Goal: Task Accomplishment & Management: Complete application form

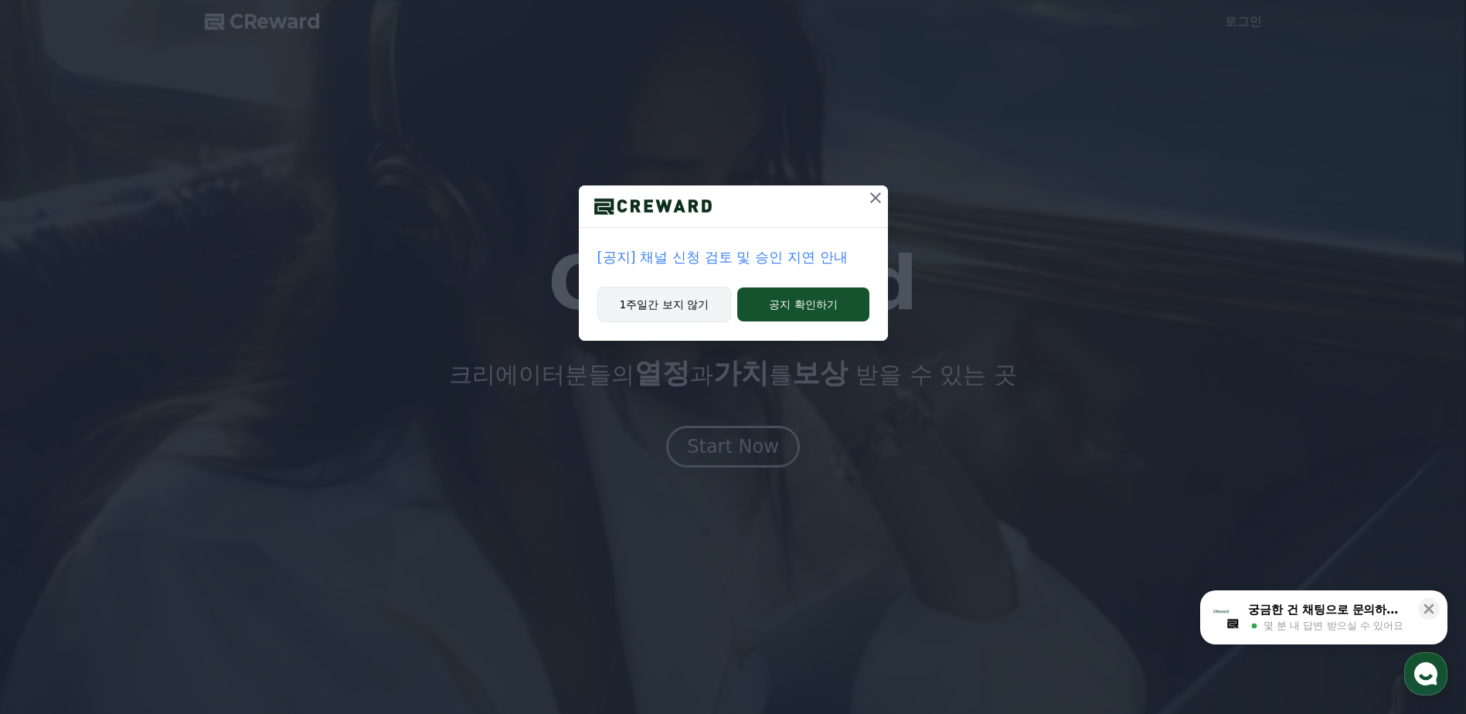
click at [671, 302] on button "1주일간 보지 않기" at bounding box center [664, 305] width 134 height 36
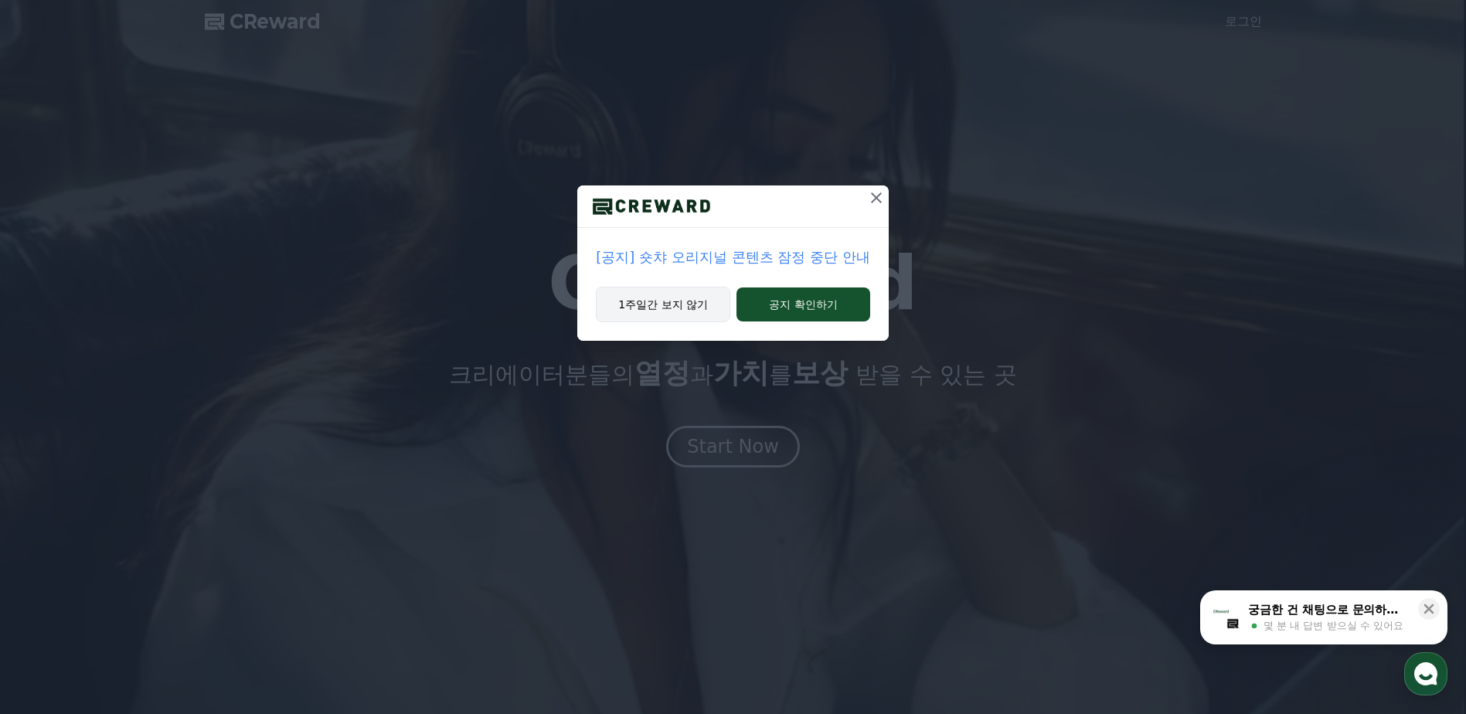
click at [676, 304] on button "1주일간 보지 않기" at bounding box center [663, 305] width 134 height 36
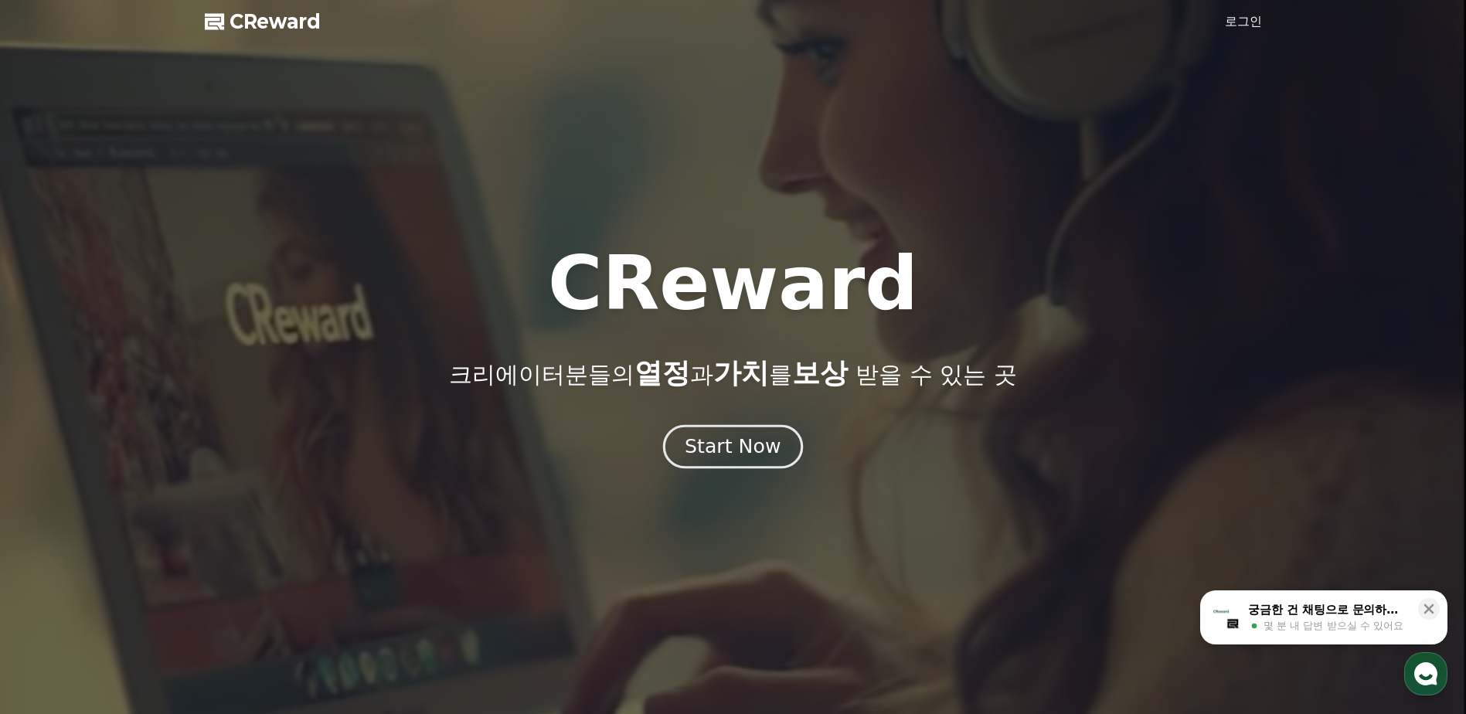
click at [708, 458] on div "Start Now" at bounding box center [733, 446] width 96 height 26
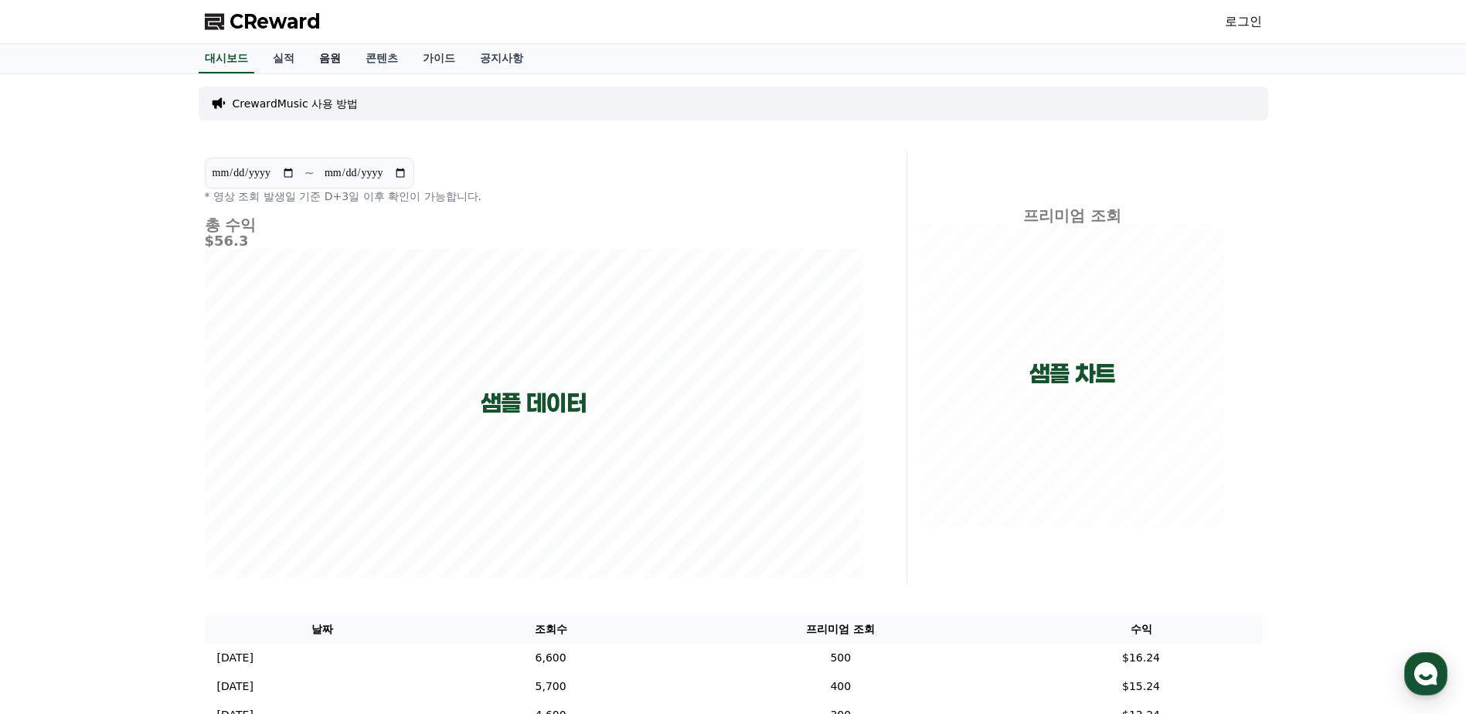
click at [343, 49] on link "음원" at bounding box center [330, 58] width 46 height 29
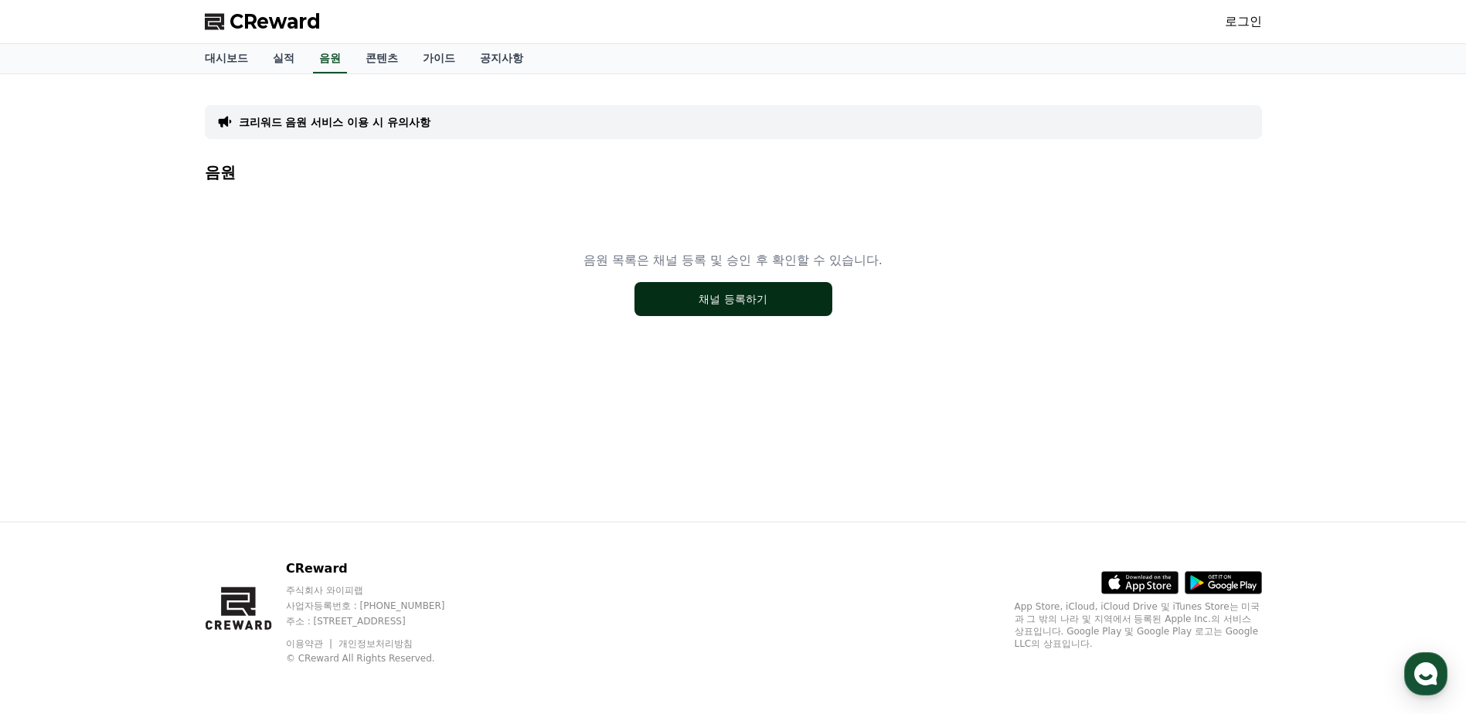
click at [779, 301] on button "채널 등록하기" at bounding box center [733, 299] width 198 height 34
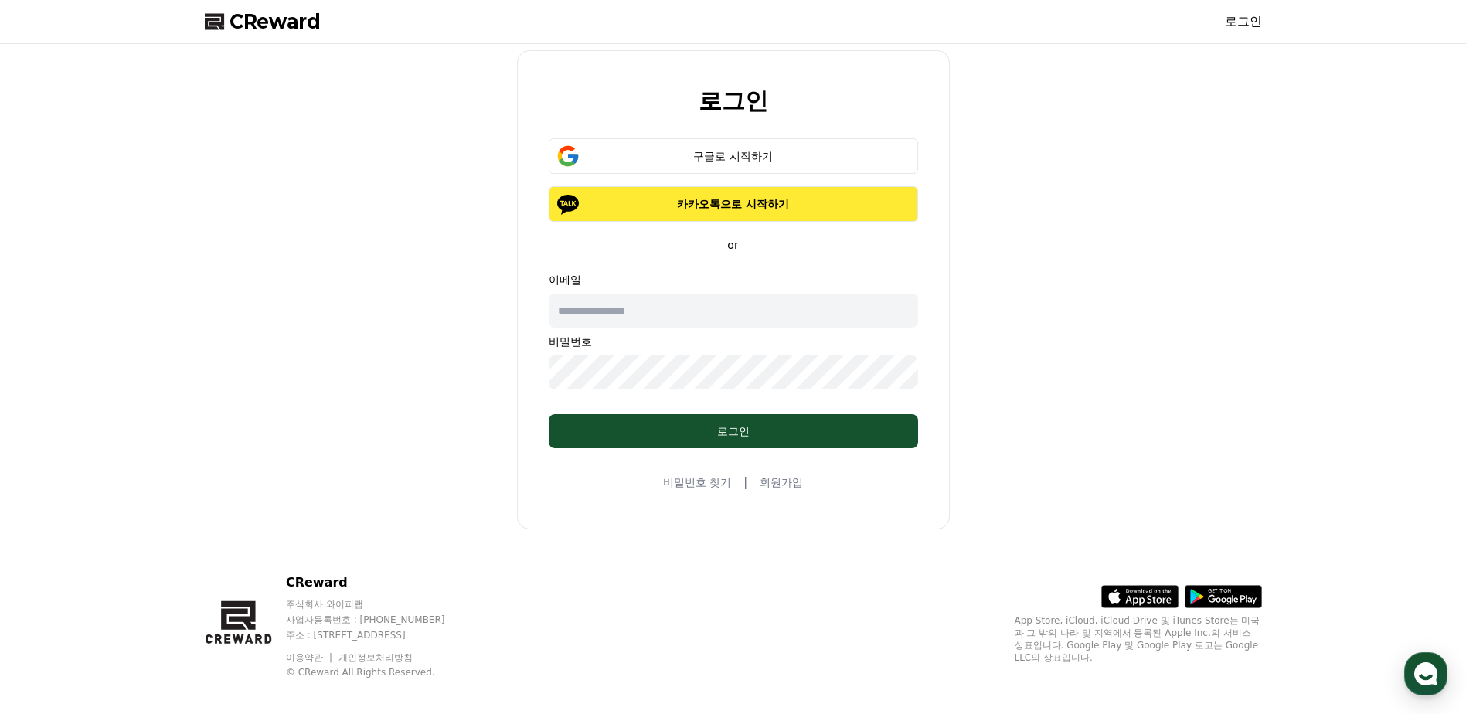
click at [724, 203] on p "카카오톡으로 시작하기" at bounding box center [733, 203] width 325 height 15
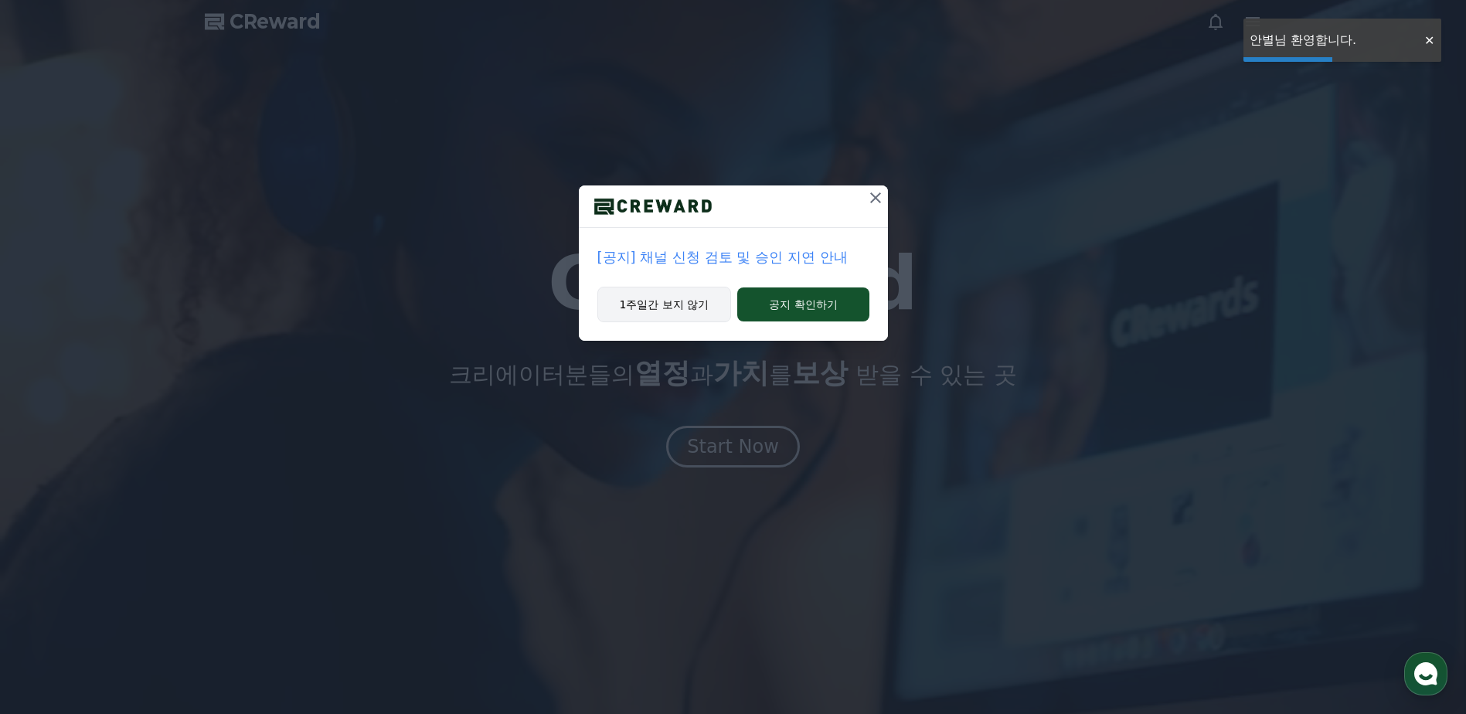
click at [651, 298] on button "1주일간 보지 않기" at bounding box center [664, 305] width 134 height 36
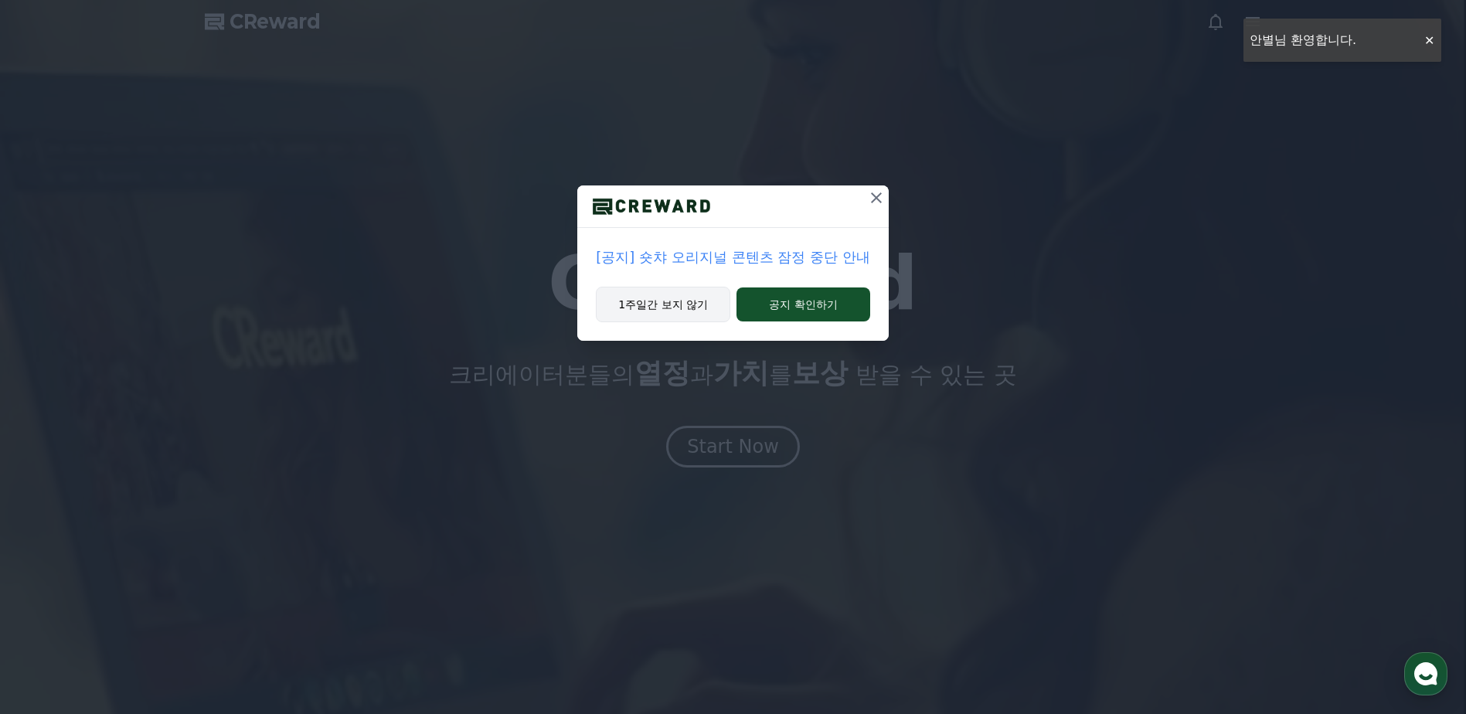
click at [646, 310] on button "1주일간 보지 않기" at bounding box center [663, 305] width 134 height 36
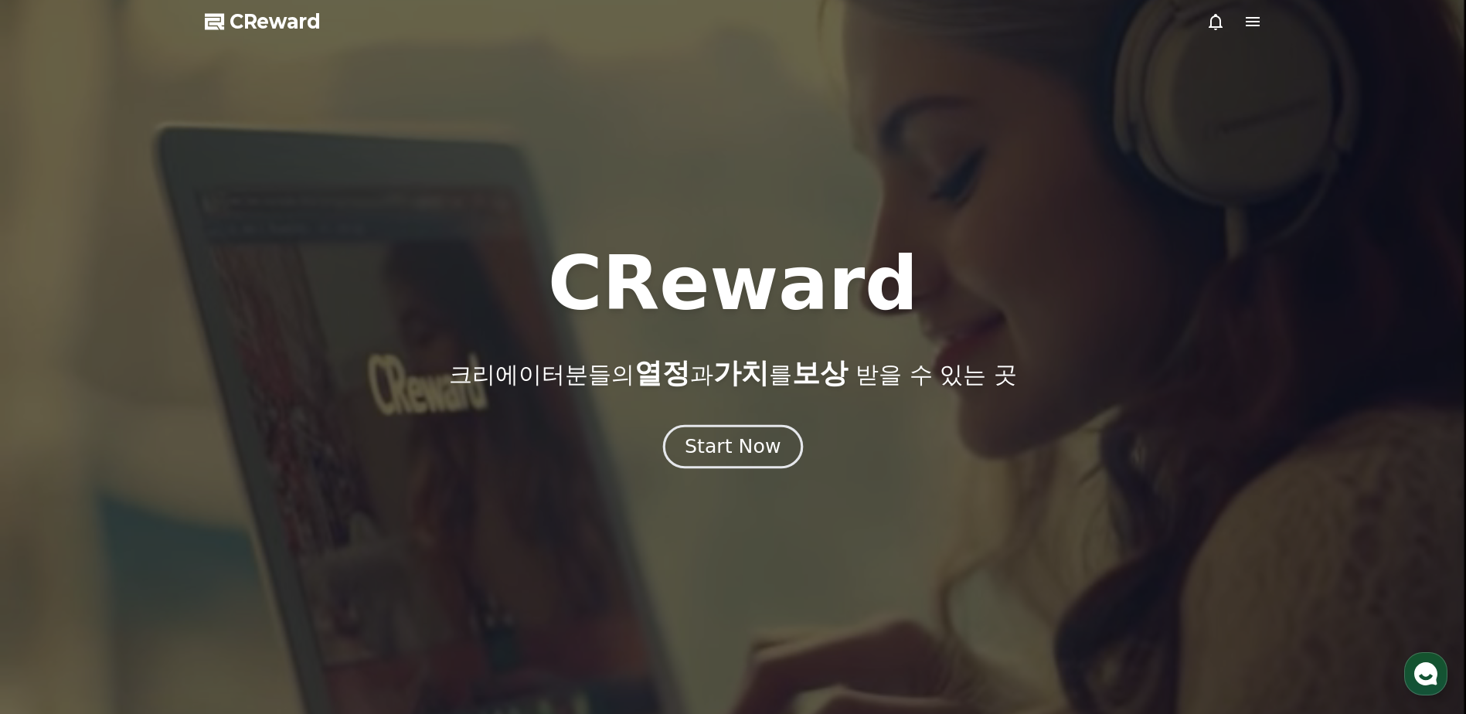
click at [751, 448] on div "Start Now" at bounding box center [733, 446] width 96 height 26
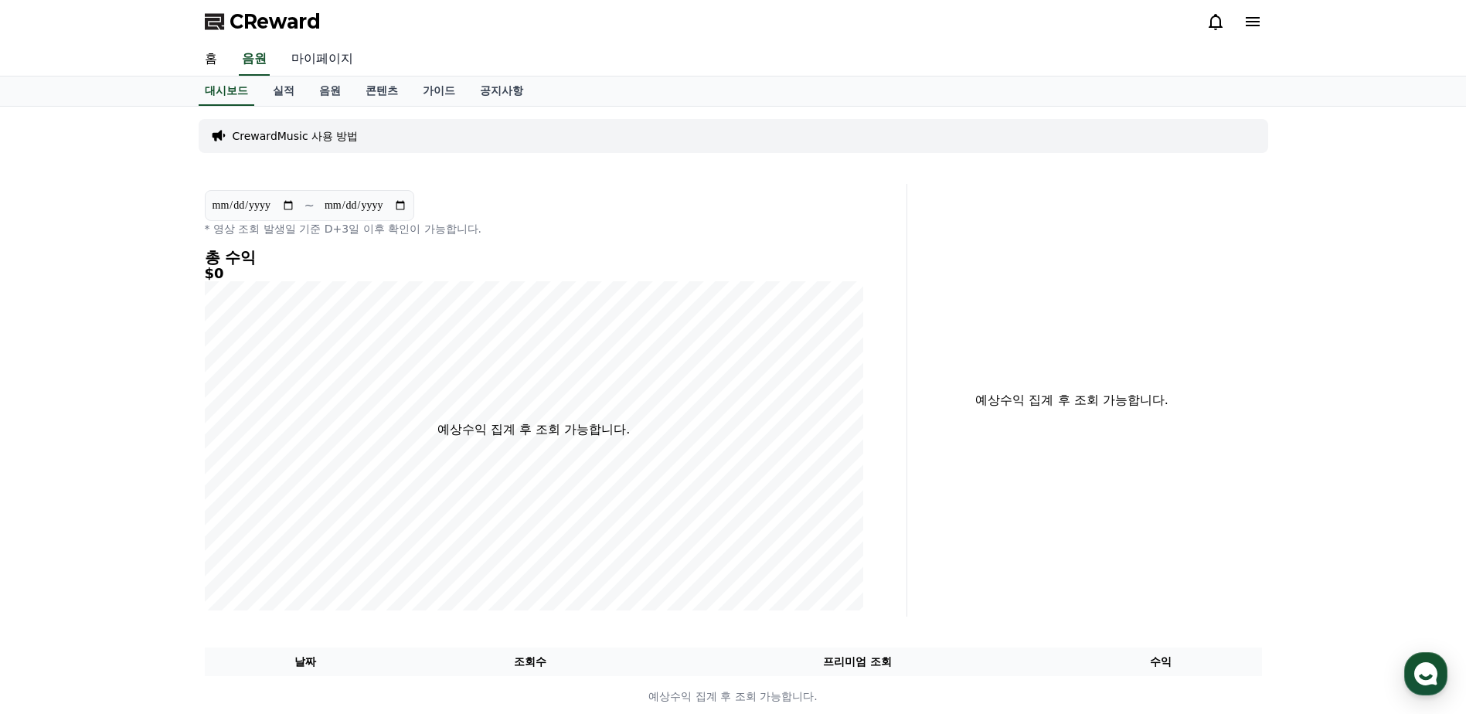
click at [336, 53] on link "마이페이지" at bounding box center [322, 59] width 87 height 32
select select "**********"
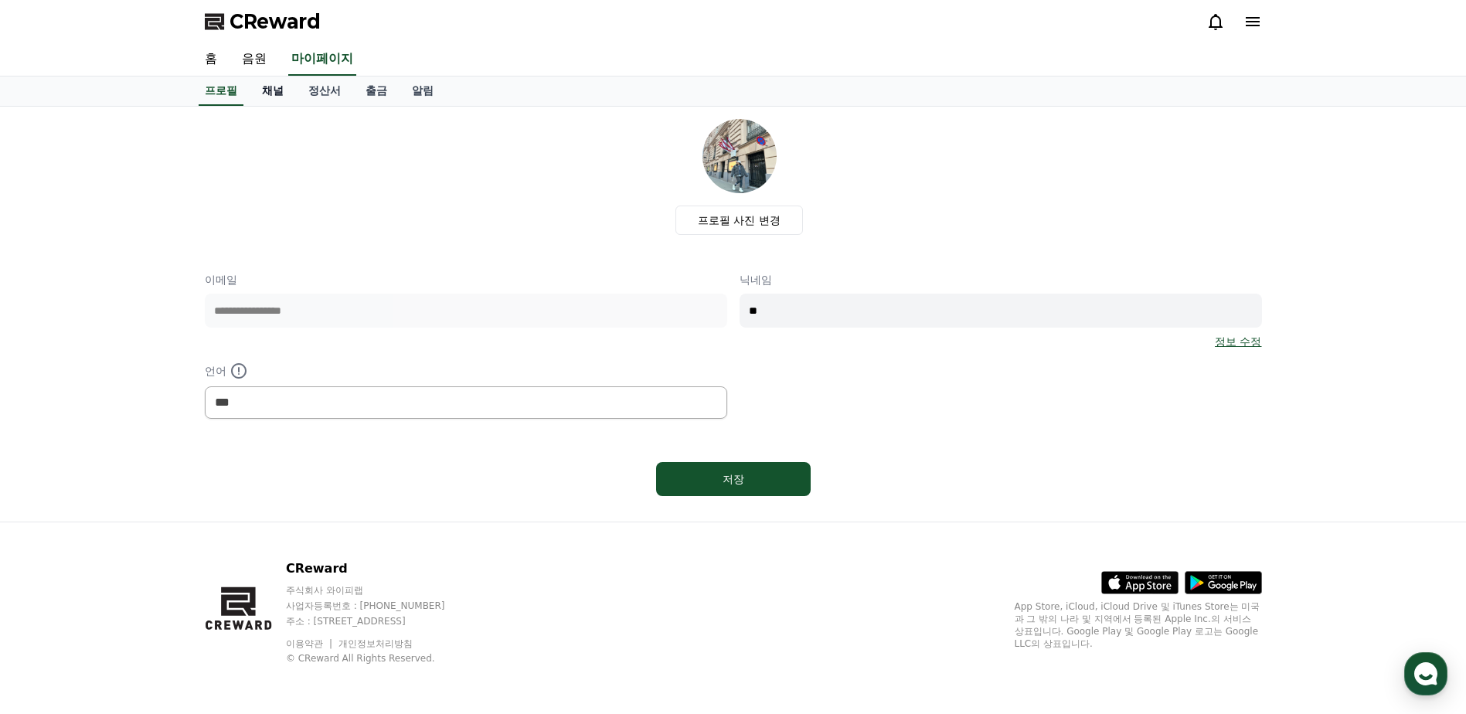
click at [277, 91] on link "채널" at bounding box center [273, 90] width 46 height 29
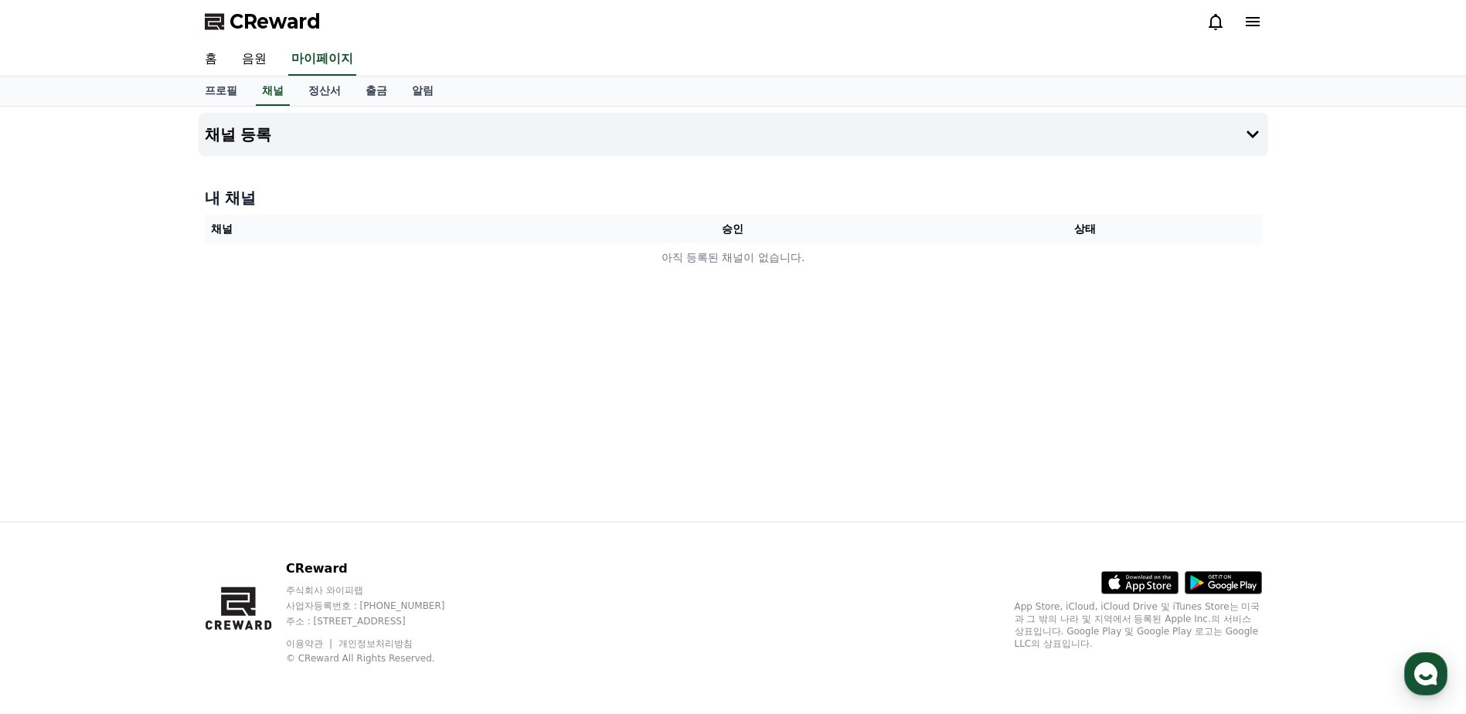
click at [729, 224] on th "승인" at bounding box center [732, 229] width 352 height 29
click at [1399, 674] on div "CReward 주식회사 와이피랩 사업자등록번호 : 655-81-03655 주소 : 경기도 김포시 양촌읍 양곡로 495, 3층 305-비이16호…" at bounding box center [733, 618] width 1466 height 192
click at [1427, 674] on use "button" at bounding box center [1425, 673] width 23 height 23
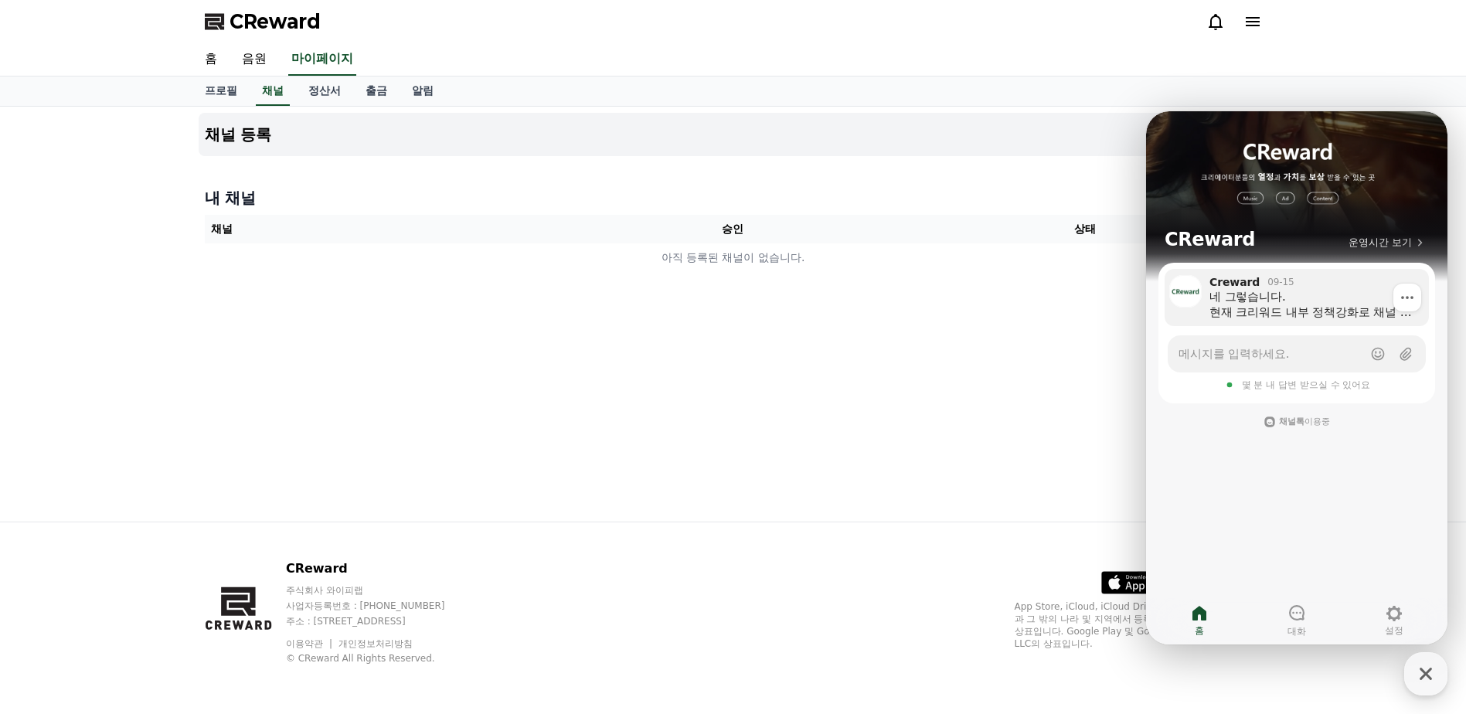
click at [1245, 284] on div "Creward" at bounding box center [1234, 282] width 50 height 14
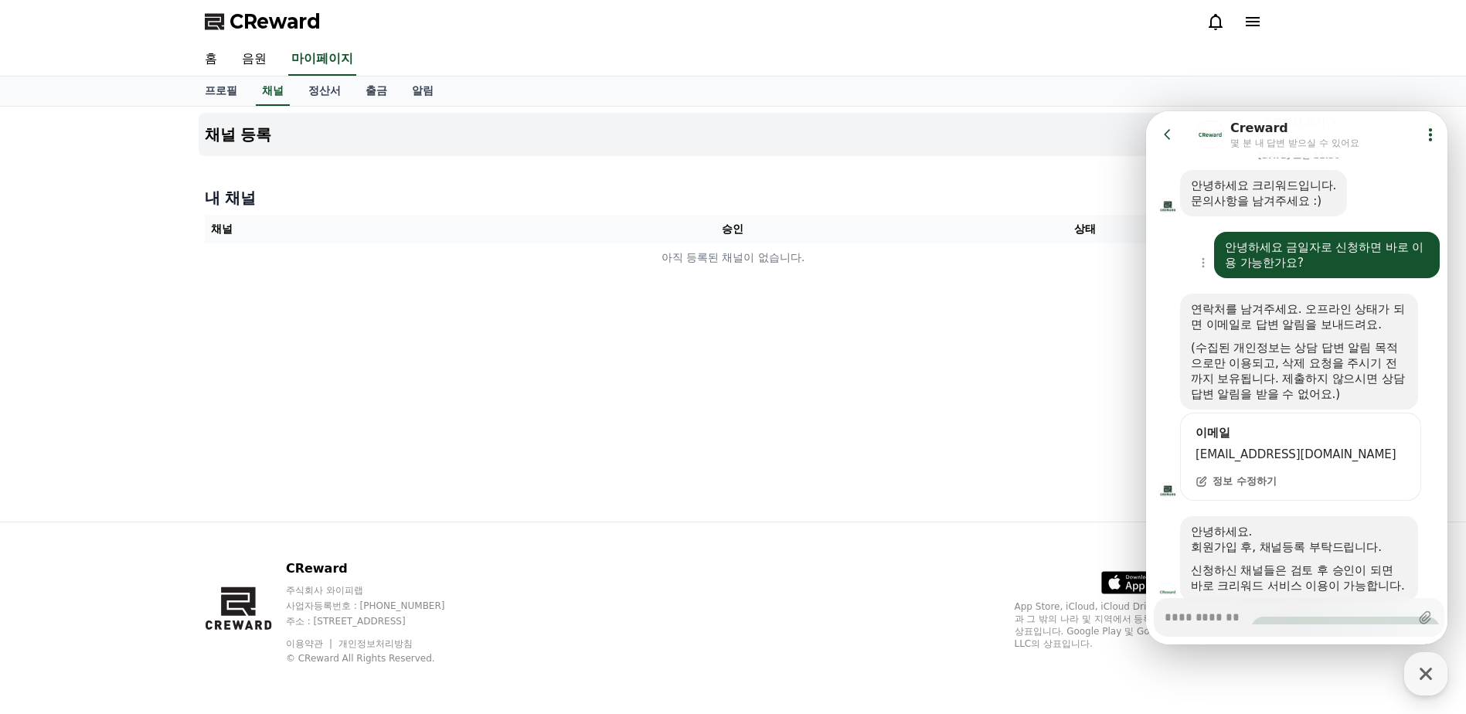
scroll to position [39, 0]
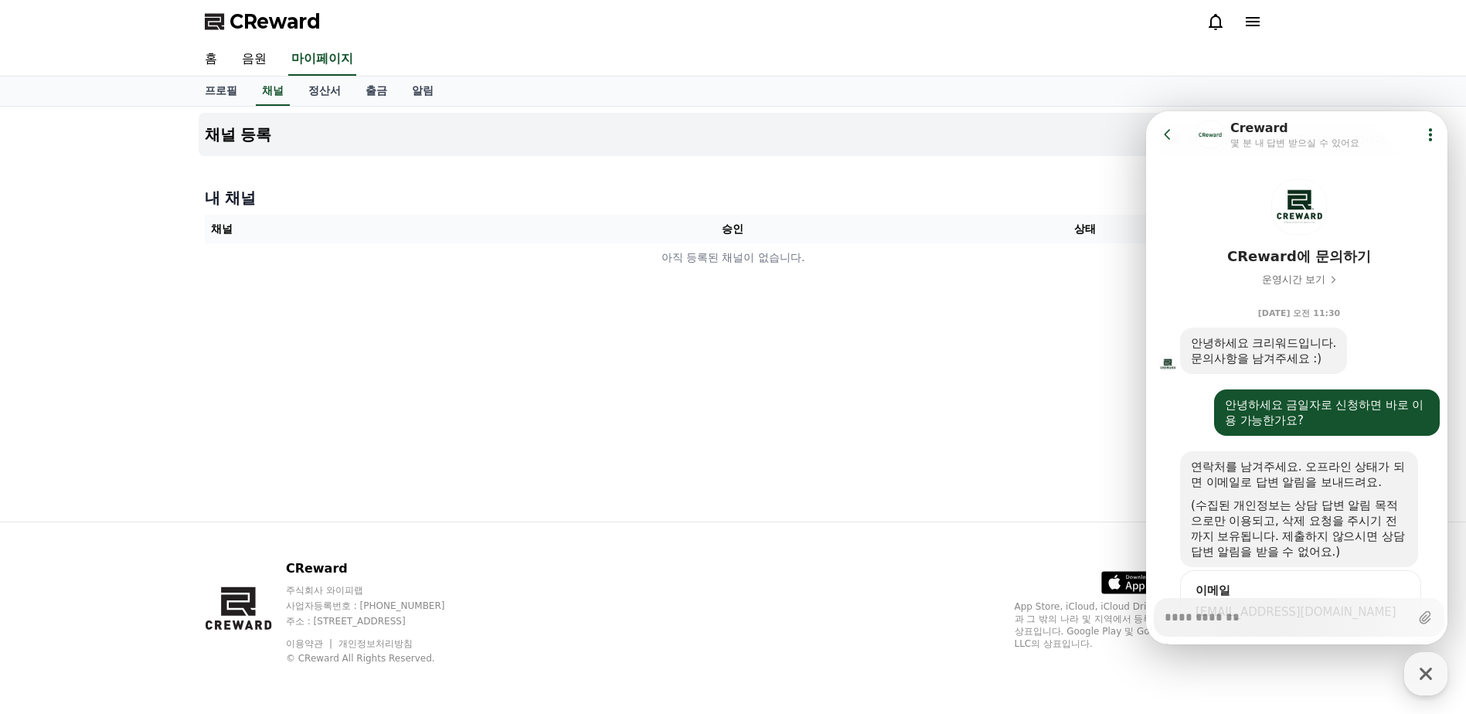
type textarea "*"
click at [675, 306] on div "채널 등록 내 채널 채널 승인 상태 아직 등록된 채널이 없습니다." at bounding box center [733, 314] width 1082 height 415
click at [1095, 291] on div "채널 등록 내 채널 채널 승인 상태 아직 등록된 채널이 없습니다." at bounding box center [733, 314] width 1082 height 415
click at [1140, 124] on button "채널 등록" at bounding box center [733, 134] width 1069 height 43
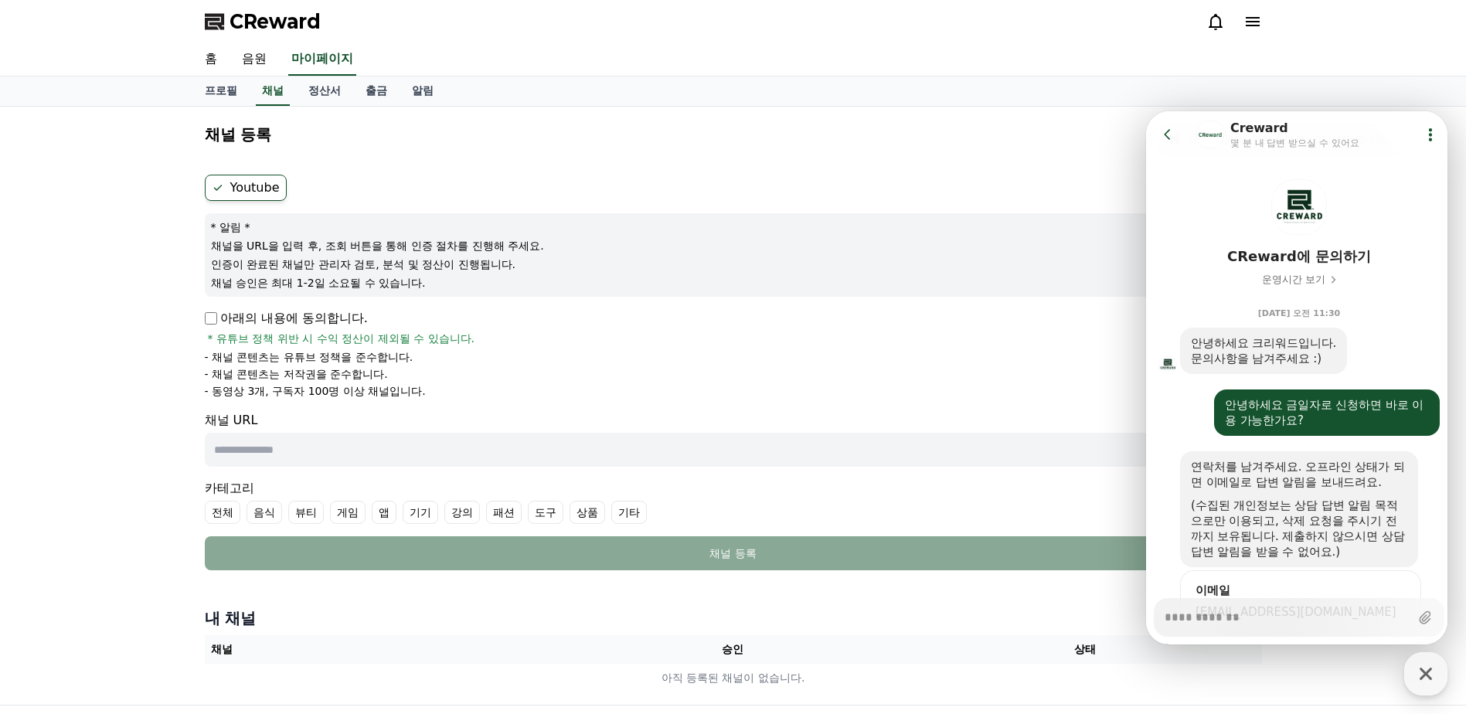
click at [1167, 134] on icon at bounding box center [1167, 134] width 15 height 15
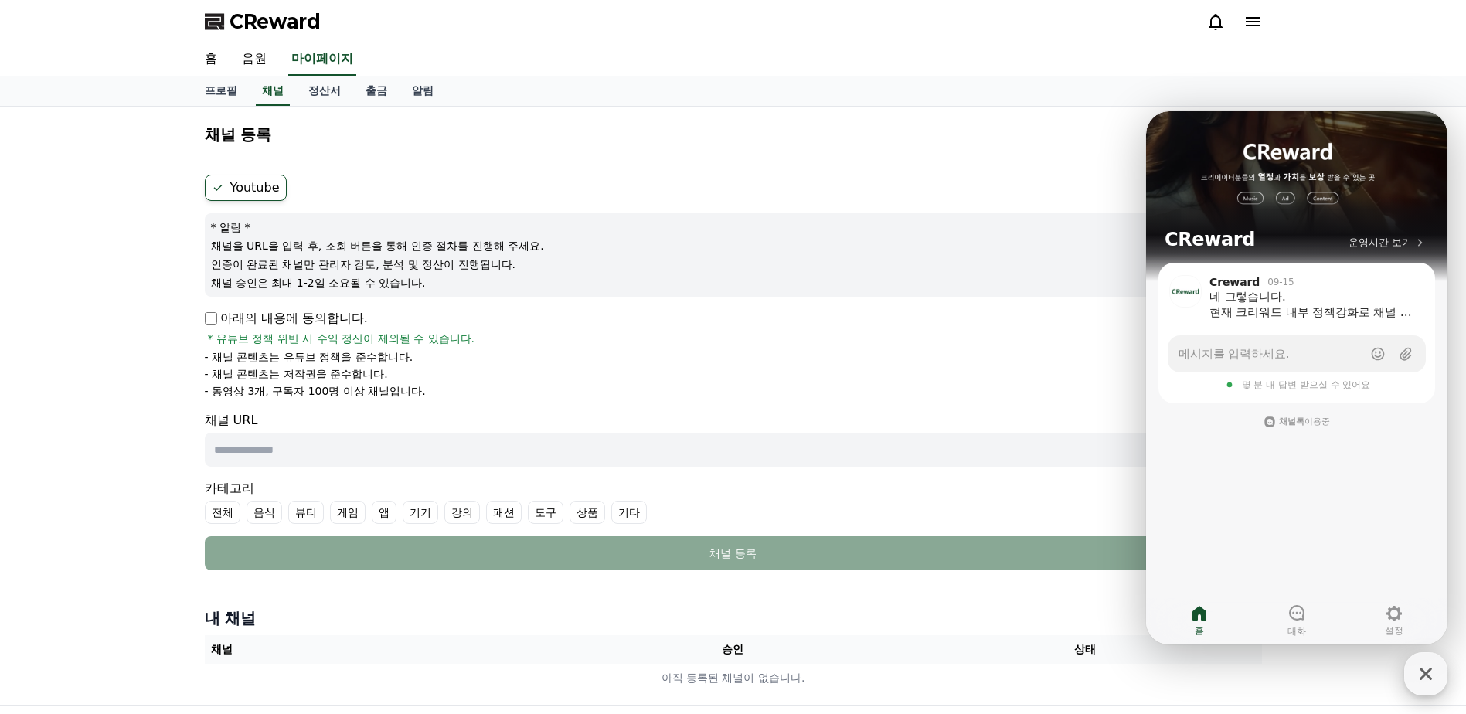
click at [1439, 694] on button "CReward 상담 버튼" at bounding box center [1425, 673] width 43 height 43
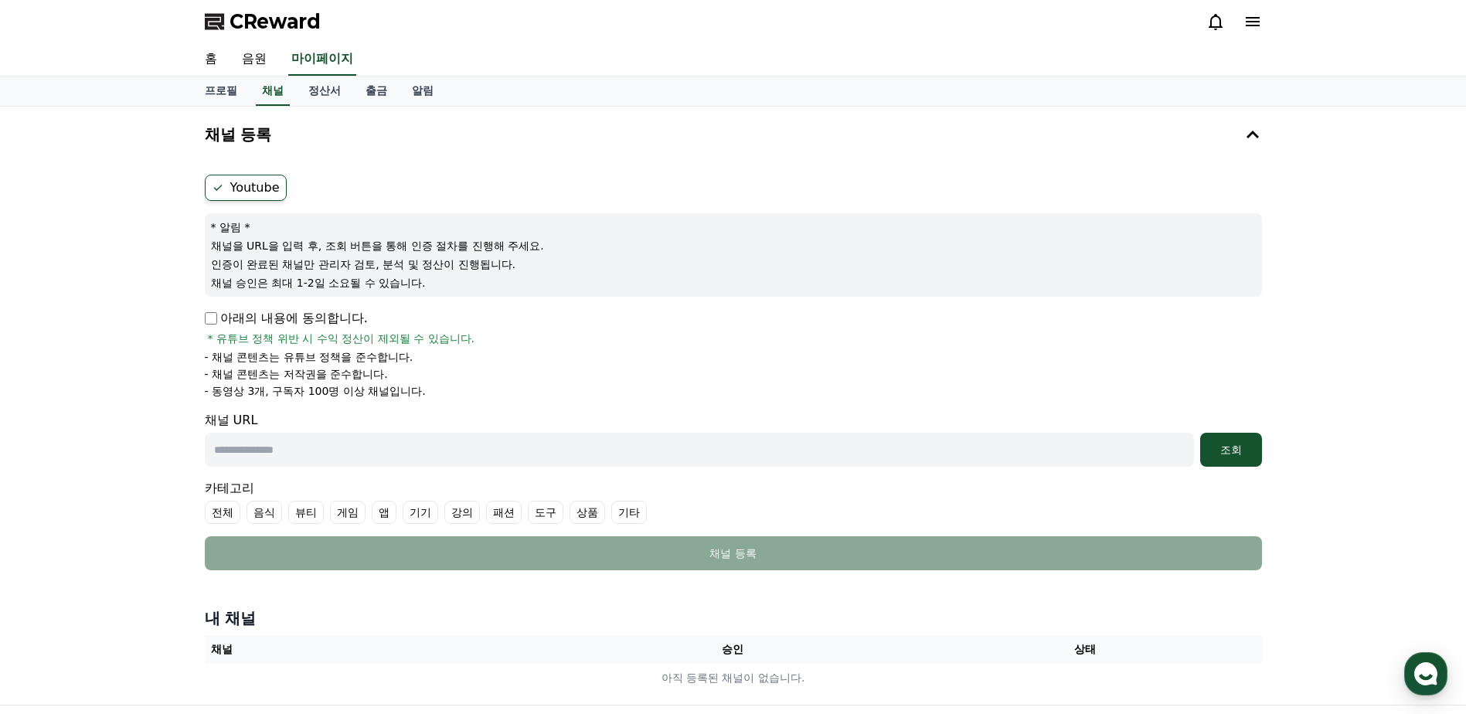
click at [212, 308] on form "Youtube * 알림 * 채널을 URL을 입력 후, 조회 버튼을 통해 인증 절차를 진행해 주세요. 인증이 완료된 채널만 관리자 검토, 분석 …" at bounding box center [733, 373] width 1057 height 396
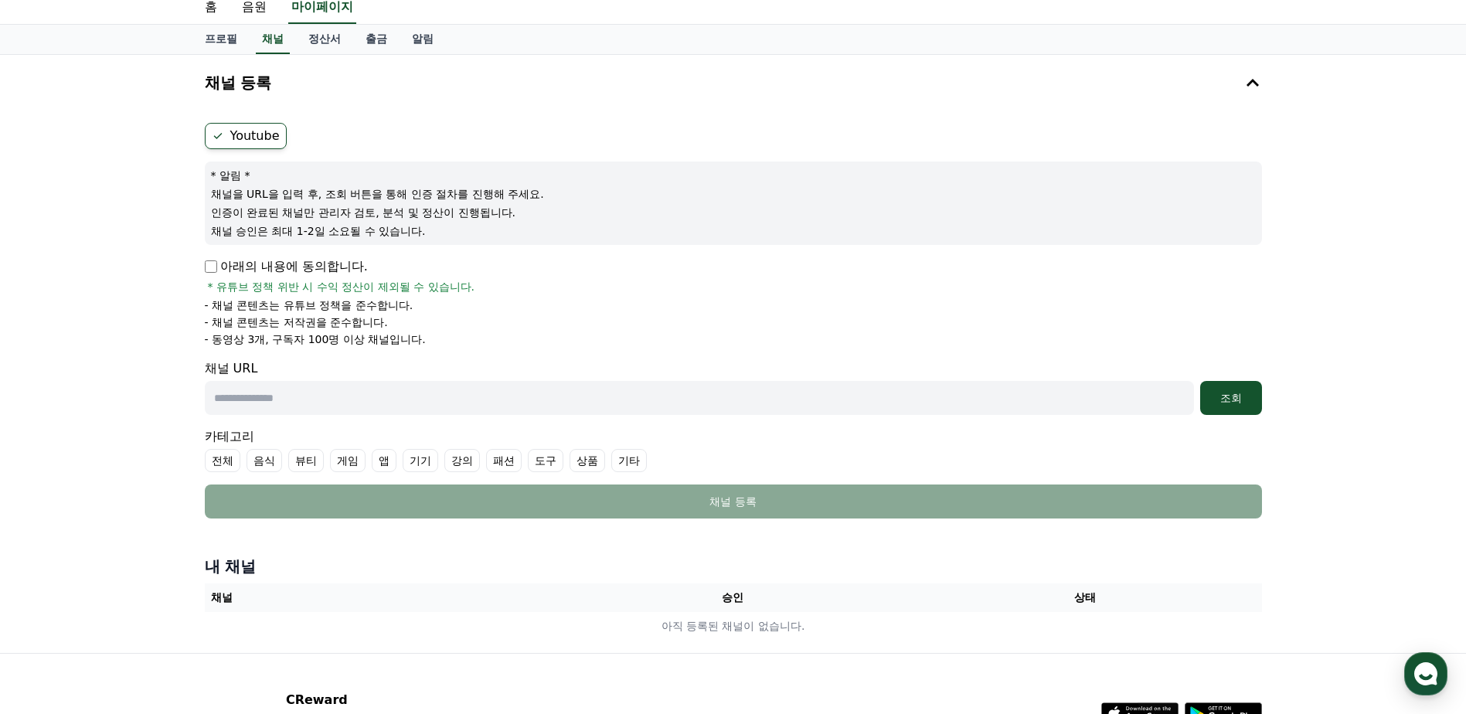
scroll to position [77, 0]
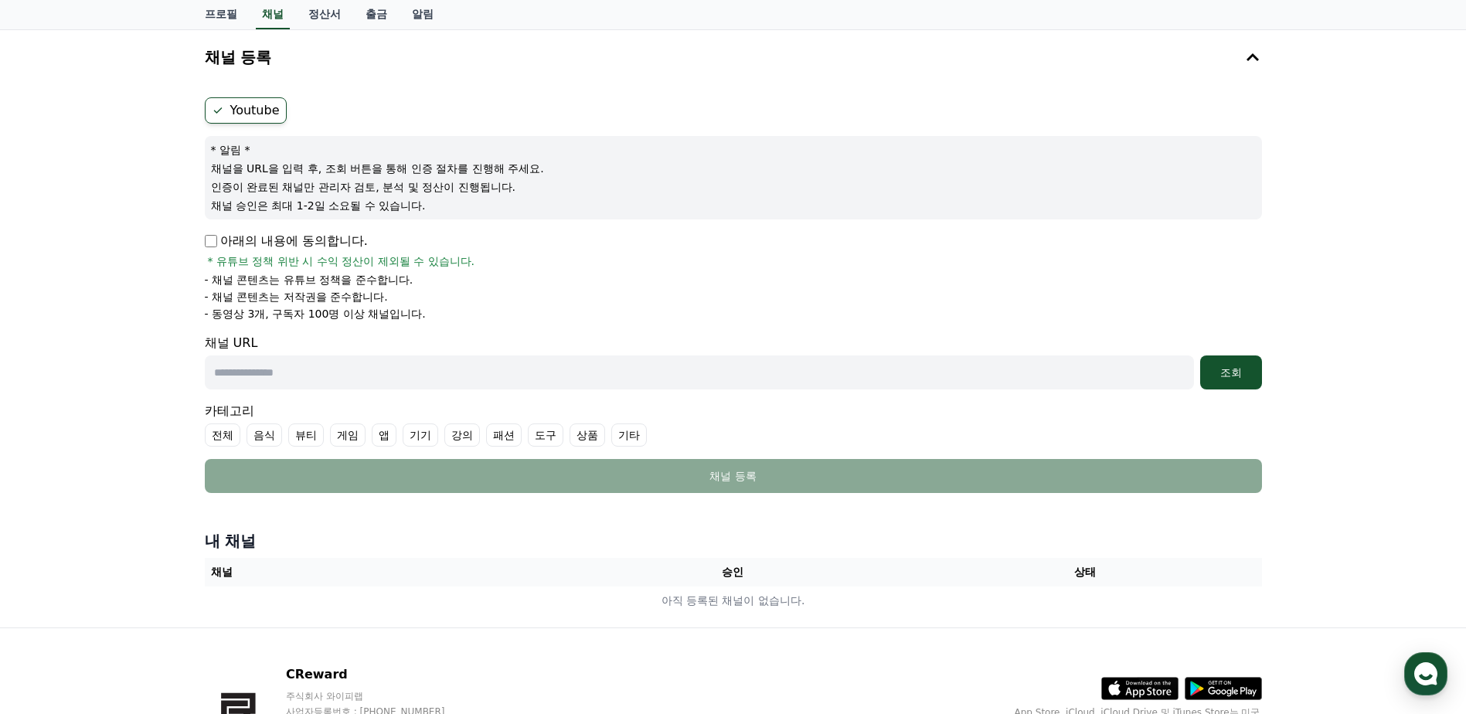
drag, startPoint x: 467, startPoint y: 329, endPoint x: 461, endPoint y: 345, distance: 17.4
click at [467, 329] on form "Youtube * 알림 * 채널을 URL을 입력 후, 조회 버튼을 통해 인증 절차를 진행해 주세요. 인증이 완료된 채널만 관리자 검토, 분석 …" at bounding box center [733, 295] width 1057 height 396
click at [450, 357] on input "text" at bounding box center [699, 372] width 989 height 34
paste input "**********"
type input "**********"
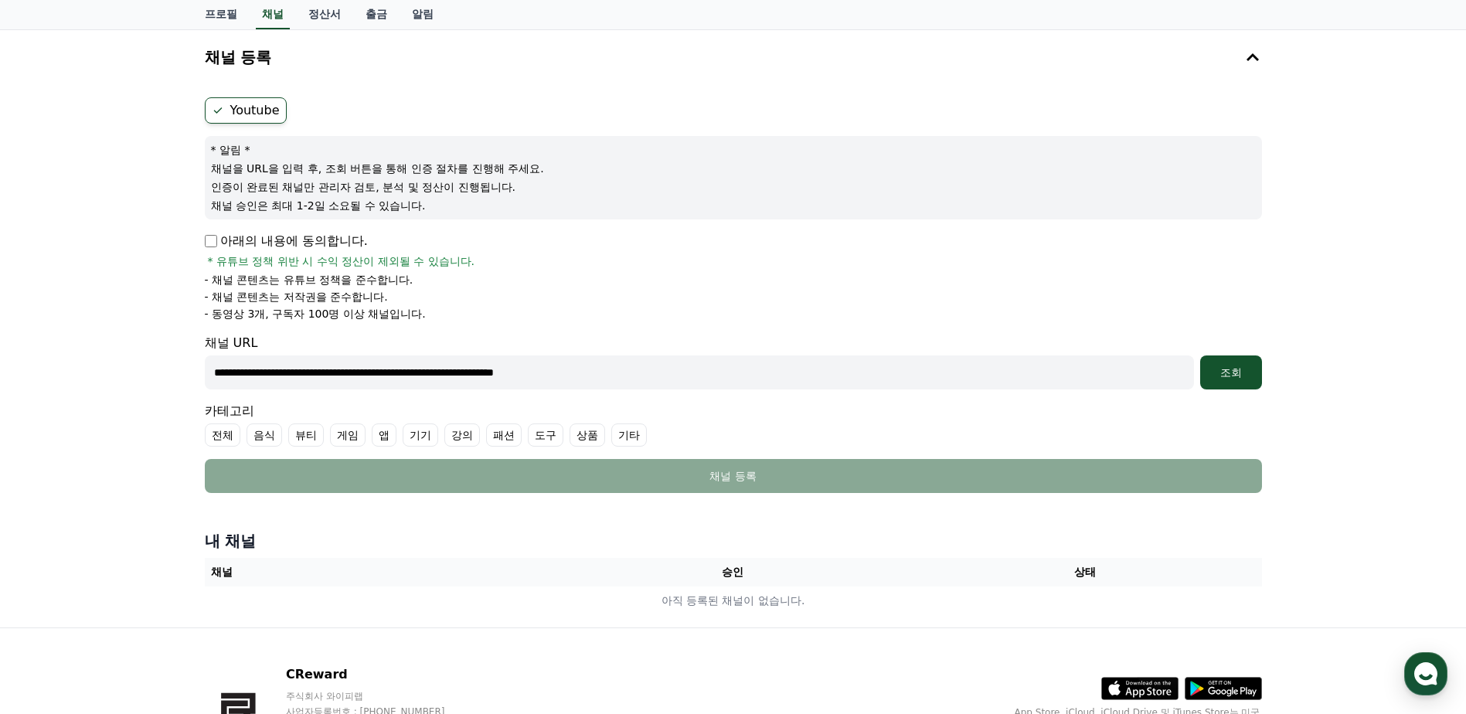
click at [620, 437] on label "기타" at bounding box center [629, 434] width 36 height 23
click at [1253, 373] on div "조회" at bounding box center [1230, 372] width 49 height 15
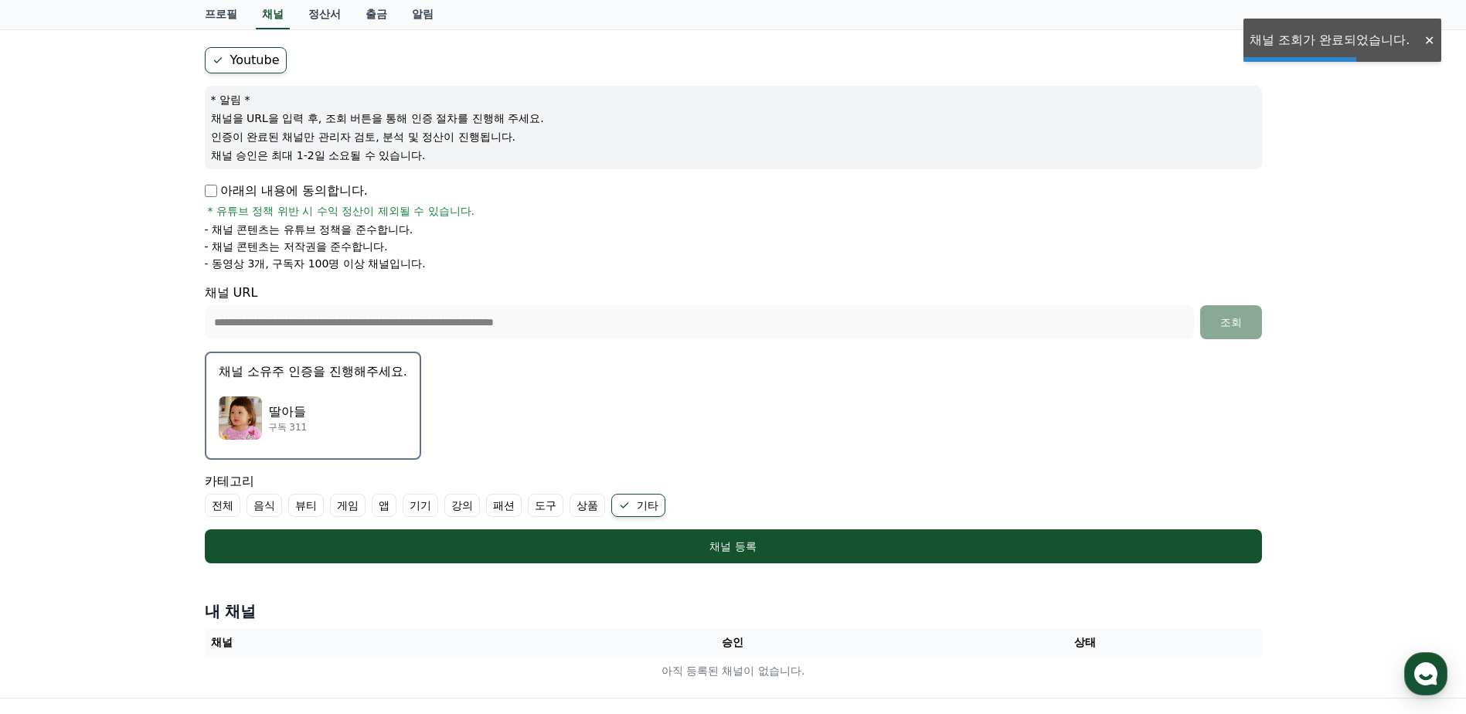
scroll to position [155, 0]
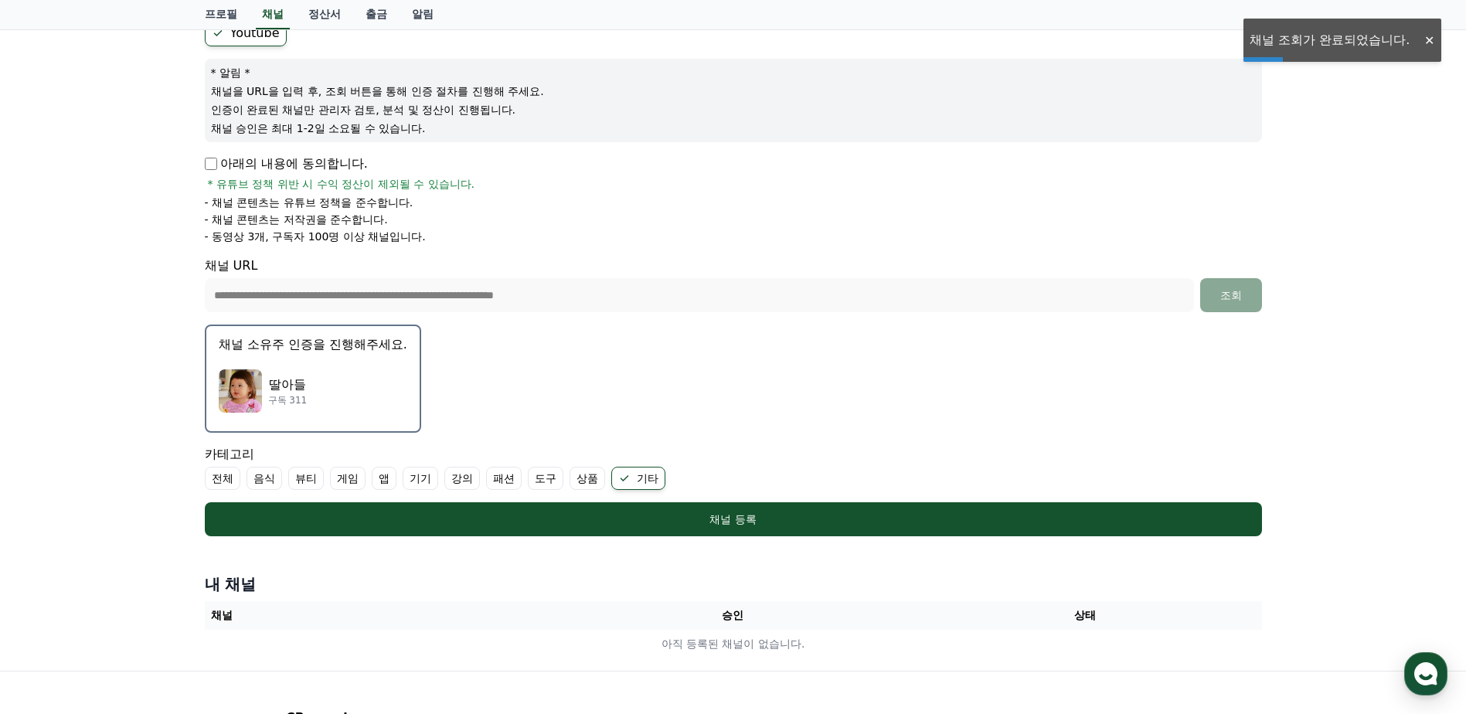
click at [318, 388] on div "딸아들 구독 311" at bounding box center [313, 391] width 189 height 62
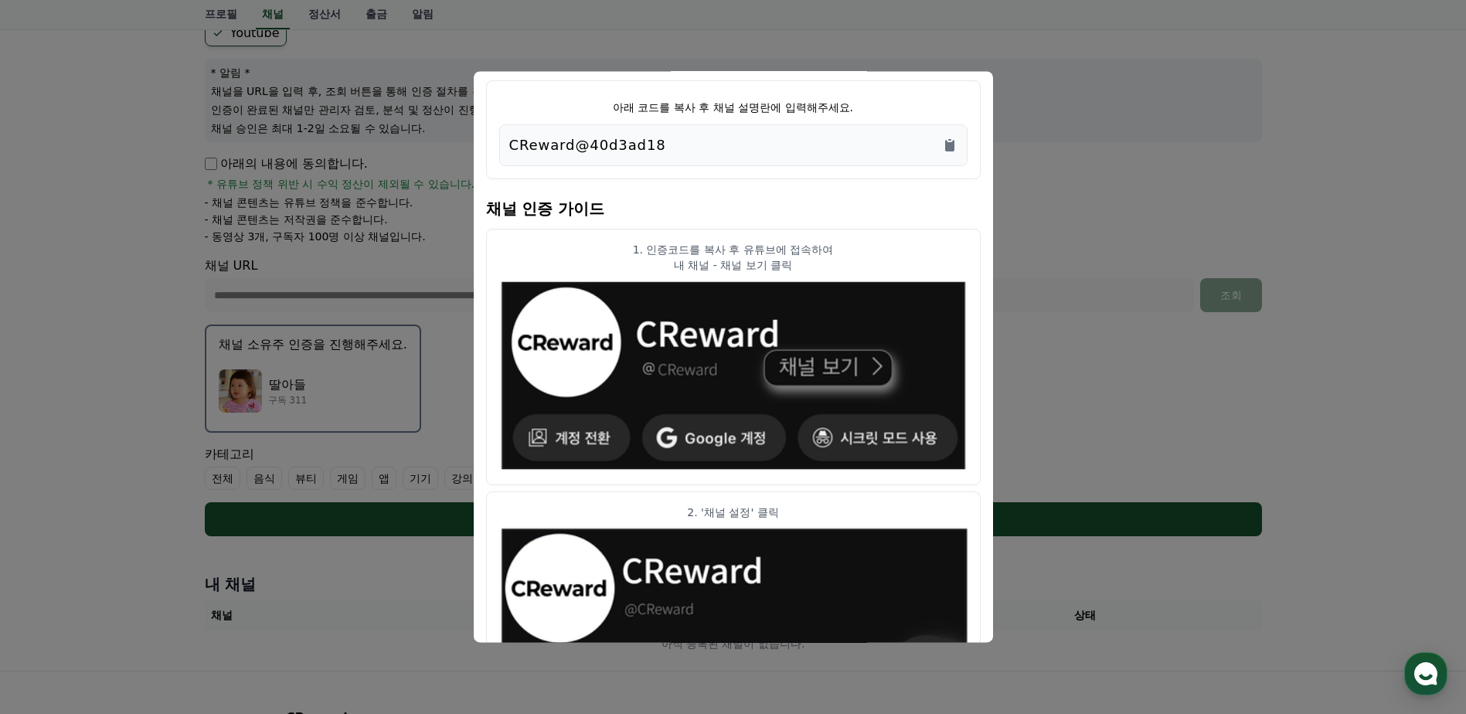
scroll to position [0, 0]
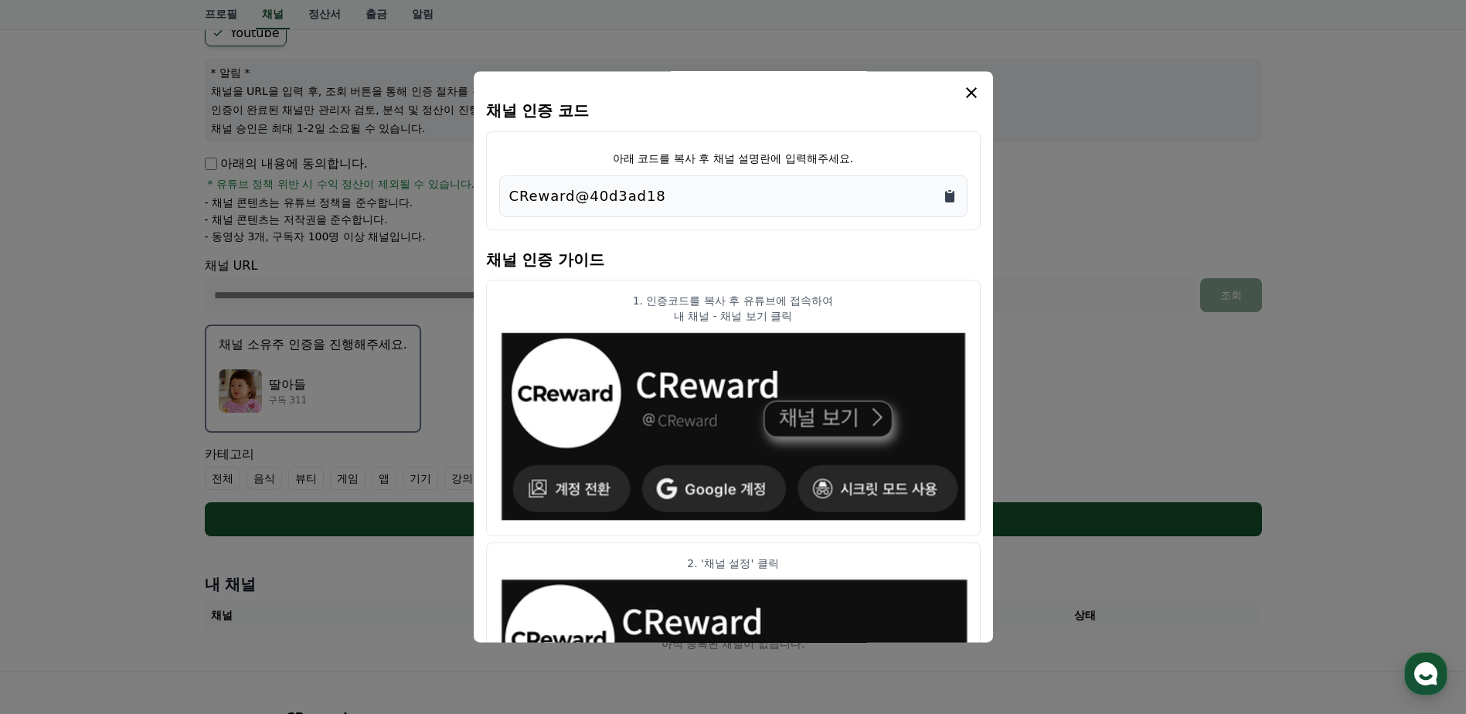
click at [953, 197] on icon "Copy to clipboard" at bounding box center [949, 197] width 9 height 12
click at [950, 191] on icon "Copy to clipboard" at bounding box center [949, 191] width 3 height 2
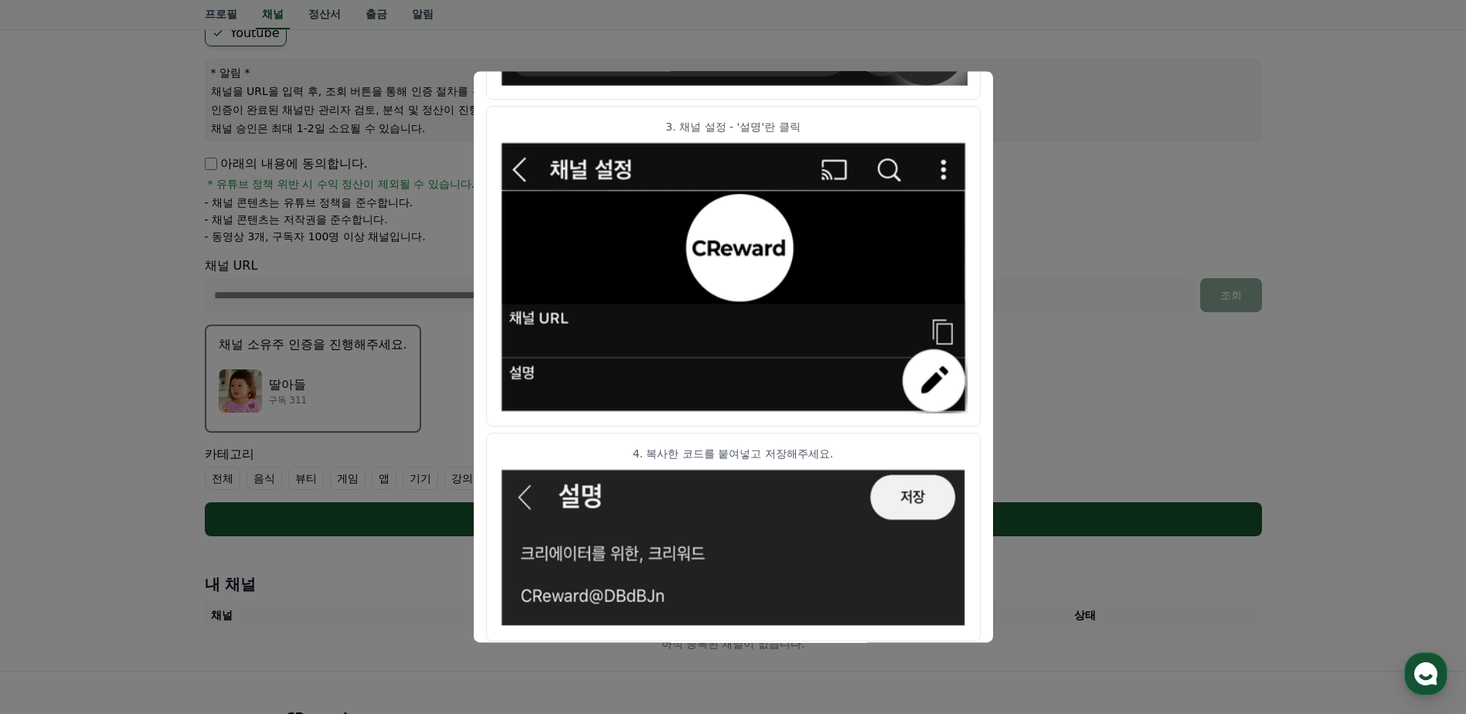
scroll to position [763, 0]
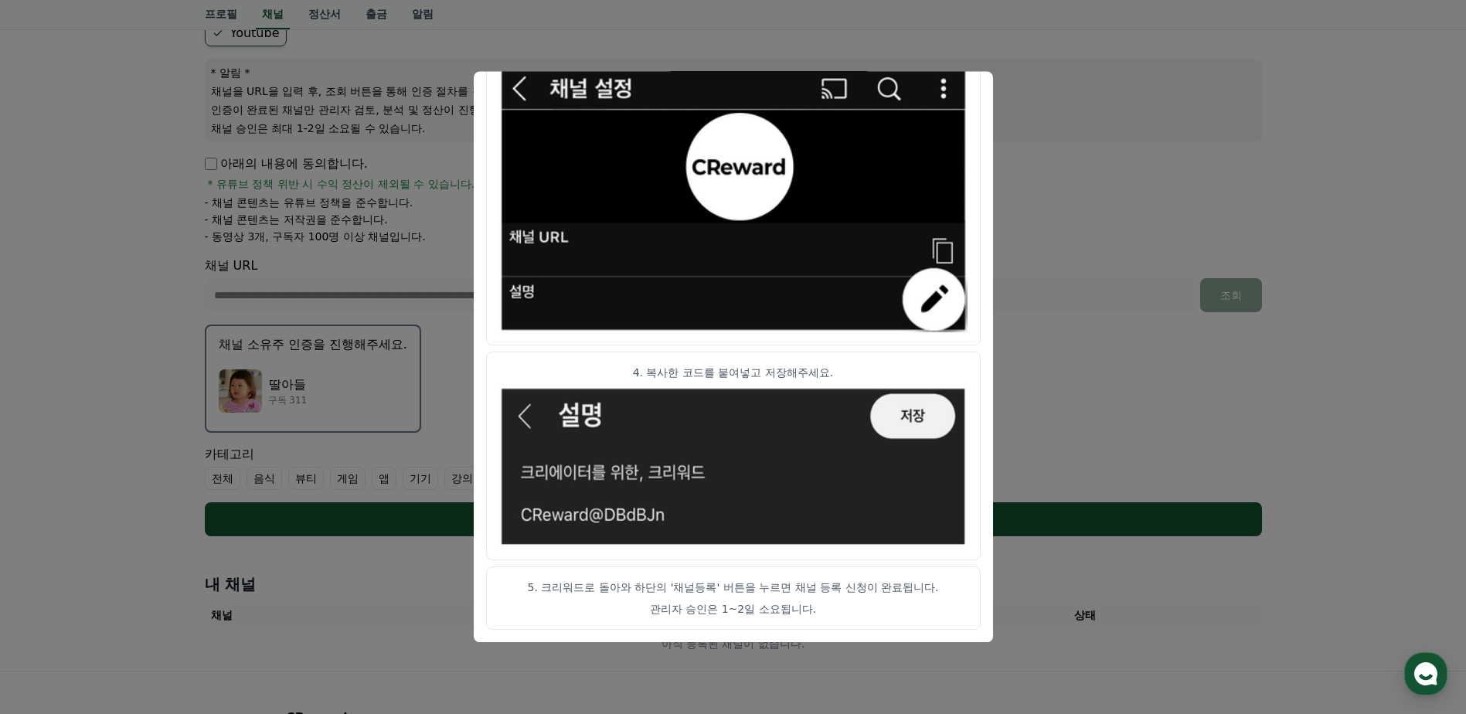
click at [1148, 164] on button "close modal" at bounding box center [733, 357] width 1466 height 714
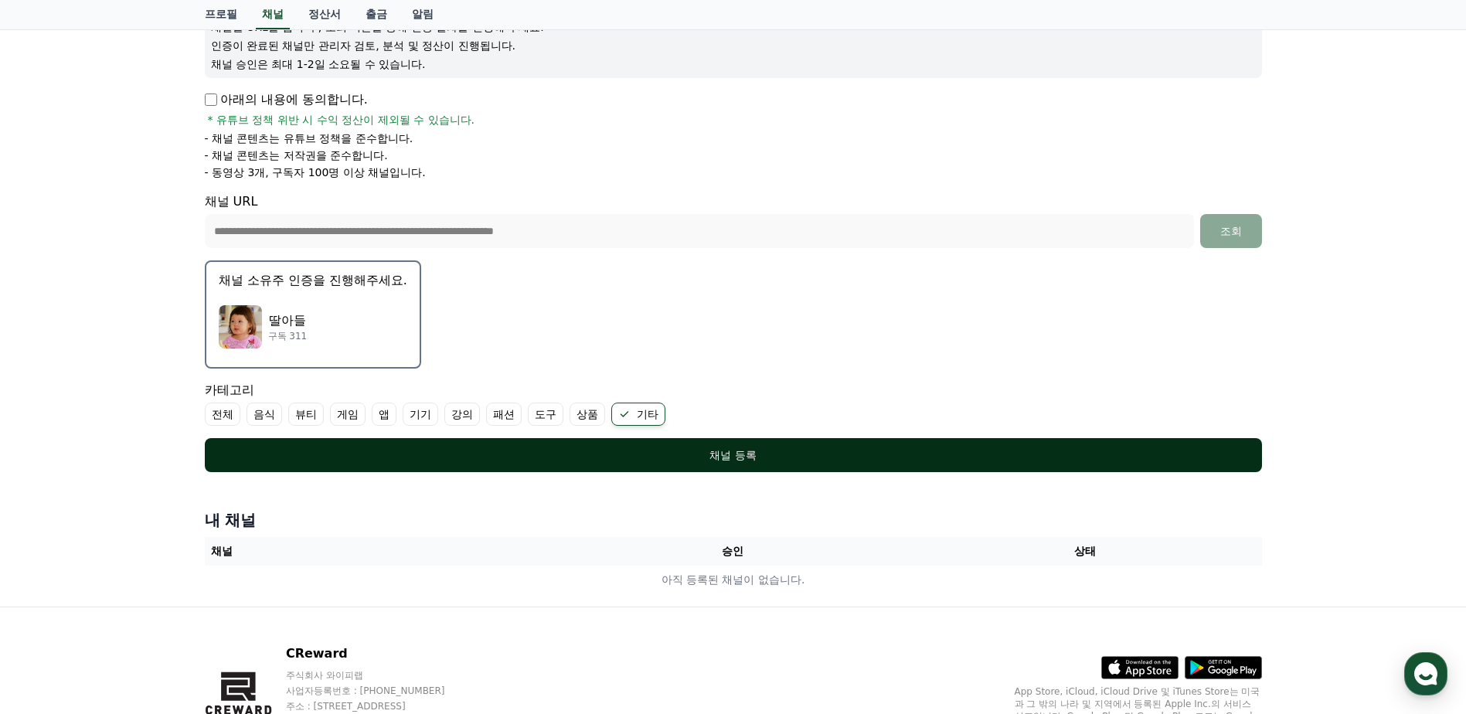
scroll to position [304, 0]
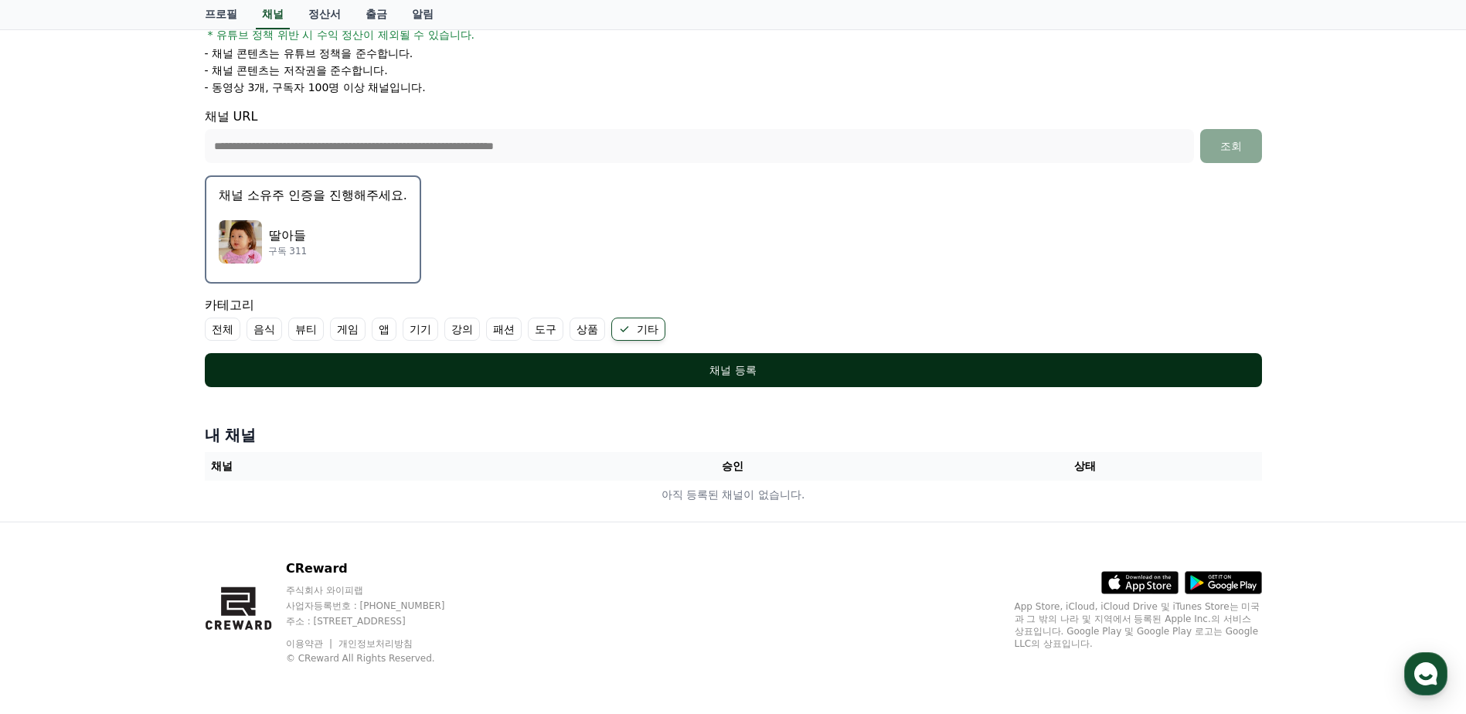
click at [766, 372] on div "채널 등록" at bounding box center [733, 369] width 995 height 15
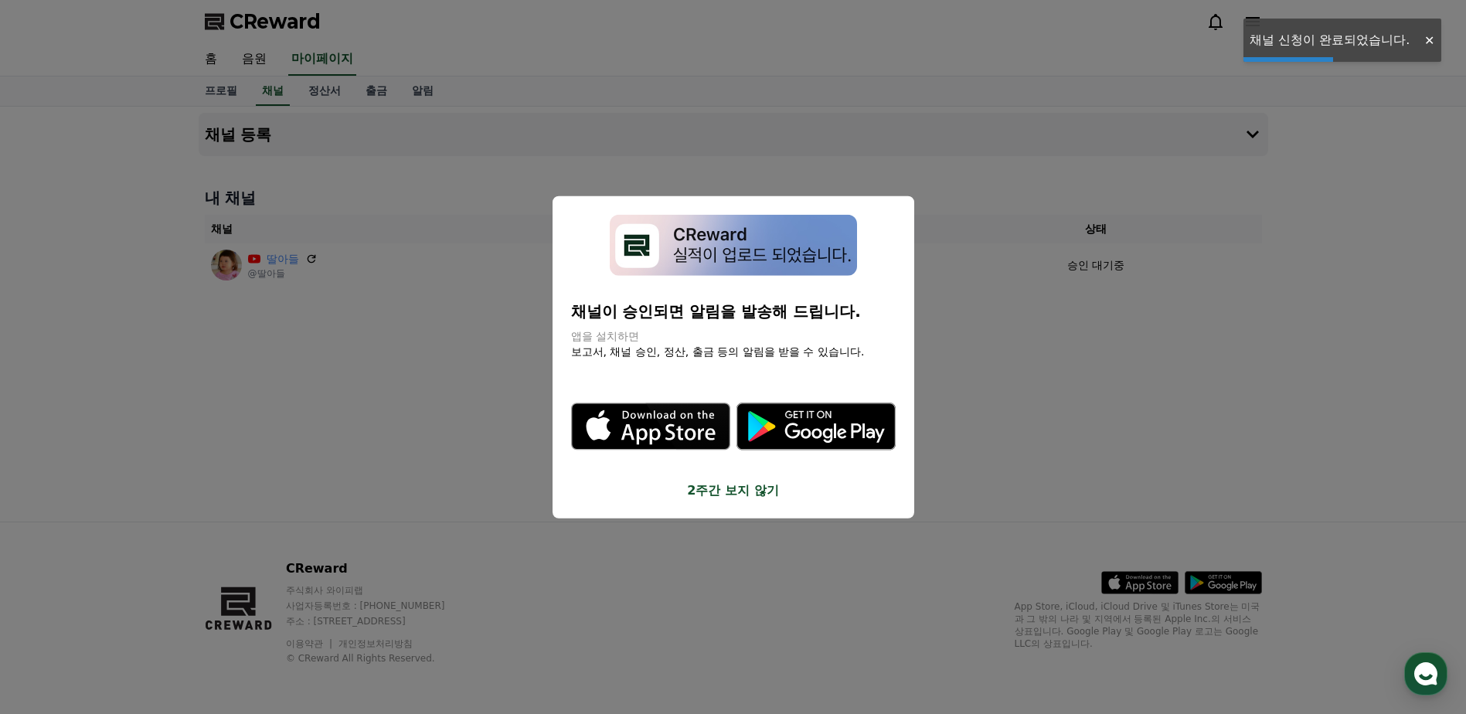
click at [1026, 385] on button "close modal" at bounding box center [733, 357] width 1466 height 714
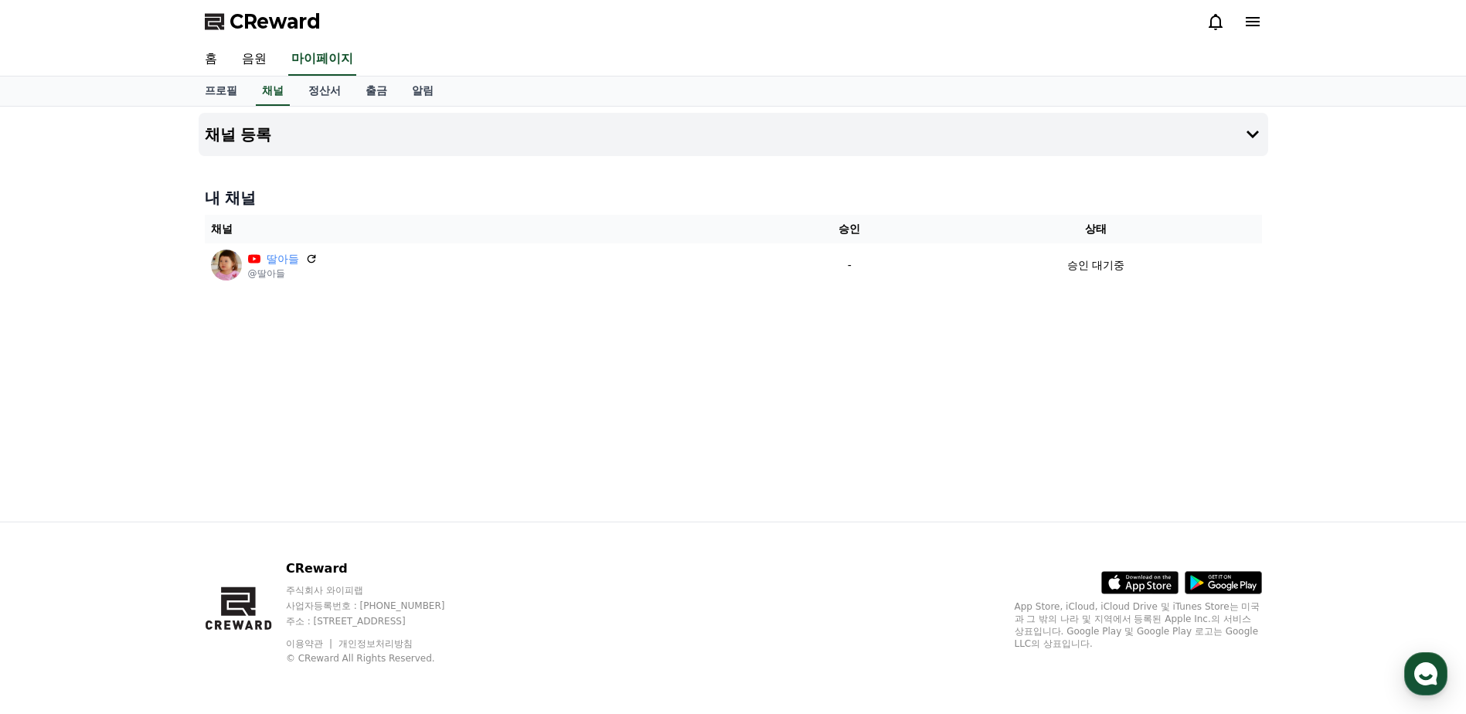
click at [692, 712] on div "CReward 주식회사 와이피랩 사업자등록번호 : [PHONE_NUMBER] 주소 : [STREET_ADDRESS] 이용약관 개인정보처리방침 …" at bounding box center [733, 618] width 1082 height 192
click at [886, 365] on div "채널 등록 내 채널 채널 승인 상태 딸아들 @딸아들 - 승인 대기중" at bounding box center [733, 314] width 1082 height 415
click at [589, 410] on div "채널 등록 내 채널 채널 승인 상태 딸아들 @딸아들 - 승인 대기중" at bounding box center [733, 314] width 1082 height 415
